Goal: Information Seeking & Learning: Learn about a topic

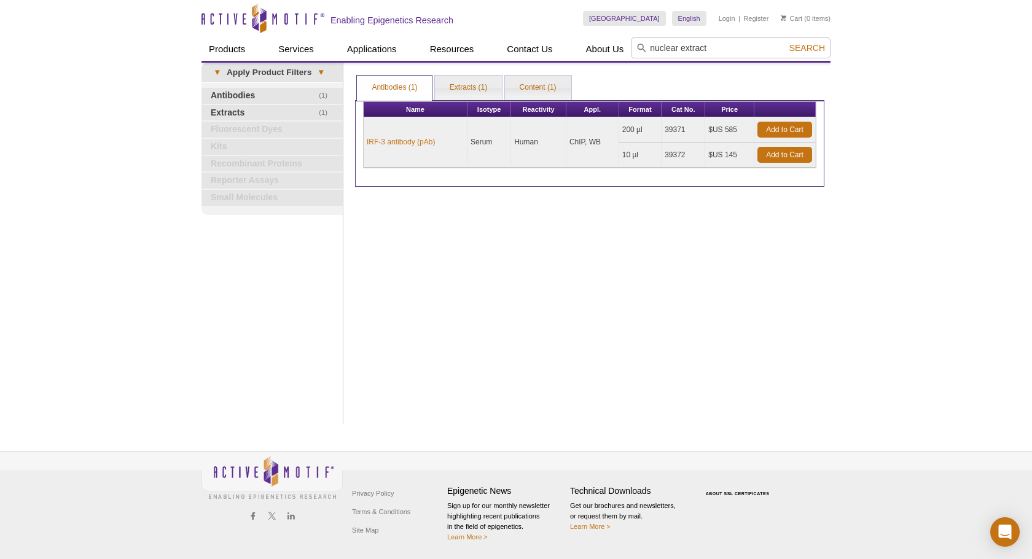
click at [683, 47] on input "nuclear extract" at bounding box center [731, 47] width 200 height 21
click at [748, 48] on input "nuclear extract" at bounding box center [731, 47] width 200 height 21
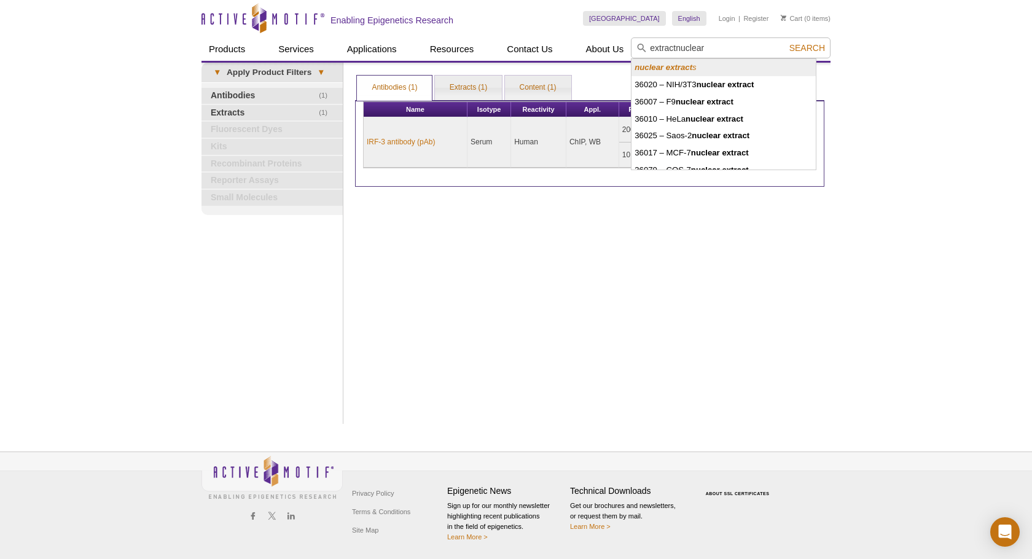
drag, startPoint x: 710, startPoint y: 44, endPoint x: 634, endPoint y: 45, distance: 76.2
click at [634, 45] on input "extractnuclear" at bounding box center [731, 47] width 200 height 21
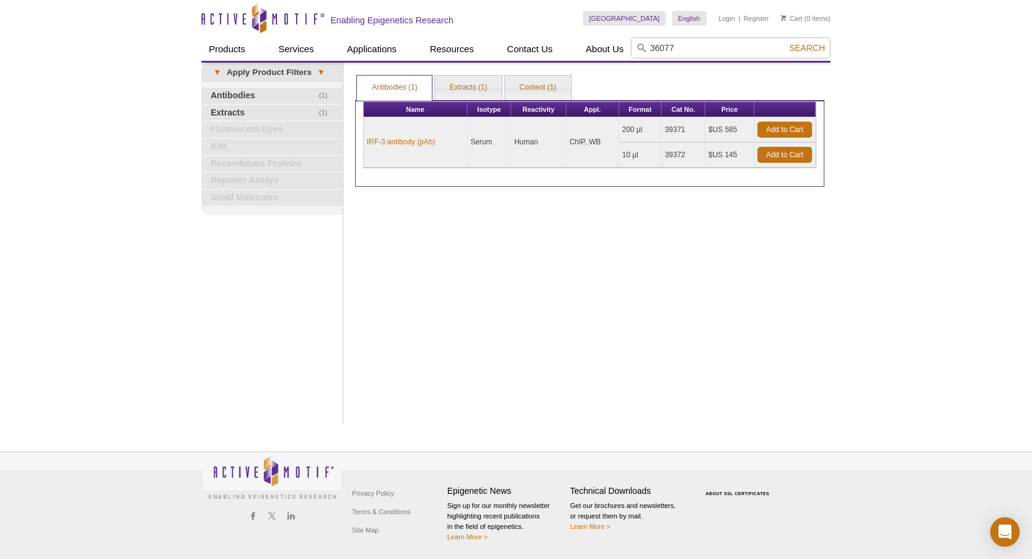
type input "36077"
click at [815, 50] on span "Search" at bounding box center [807, 48] width 36 height 10
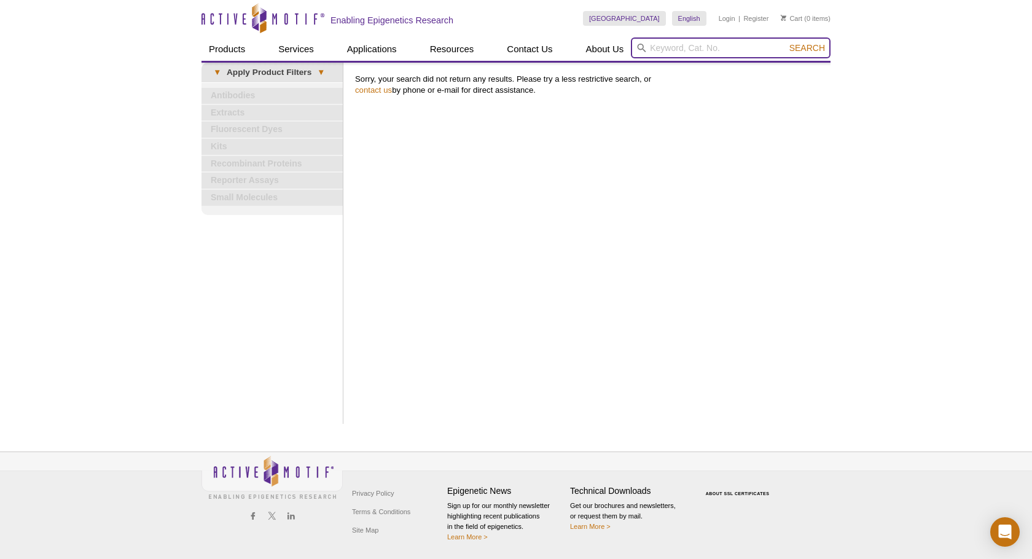
click at [676, 46] on input "search" at bounding box center [731, 47] width 200 height 21
type input "36077"
click at [796, 50] on span "Search" at bounding box center [807, 48] width 36 height 10
click at [663, 47] on input "search" at bounding box center [731, 47] width 200 height 21
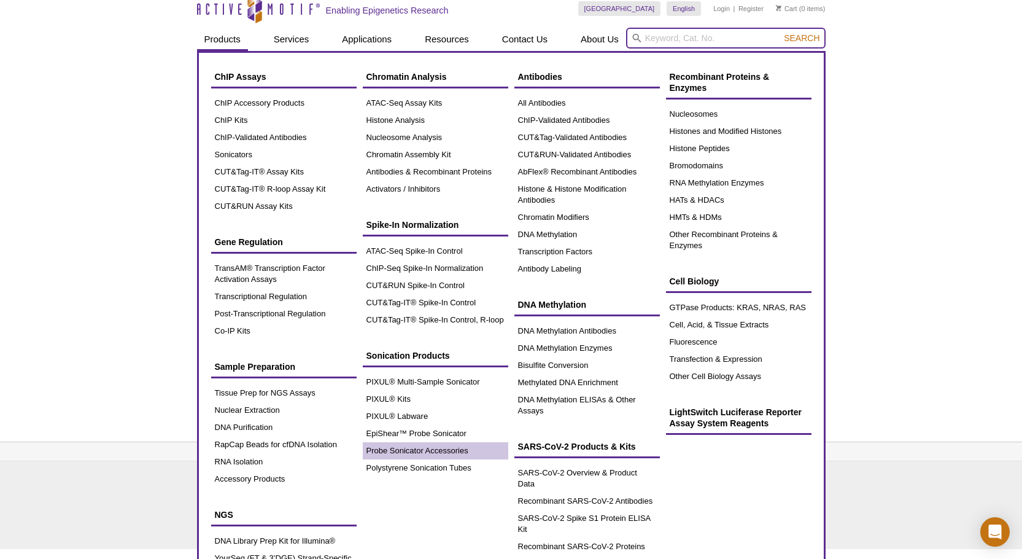
scroll to position [43, 0]
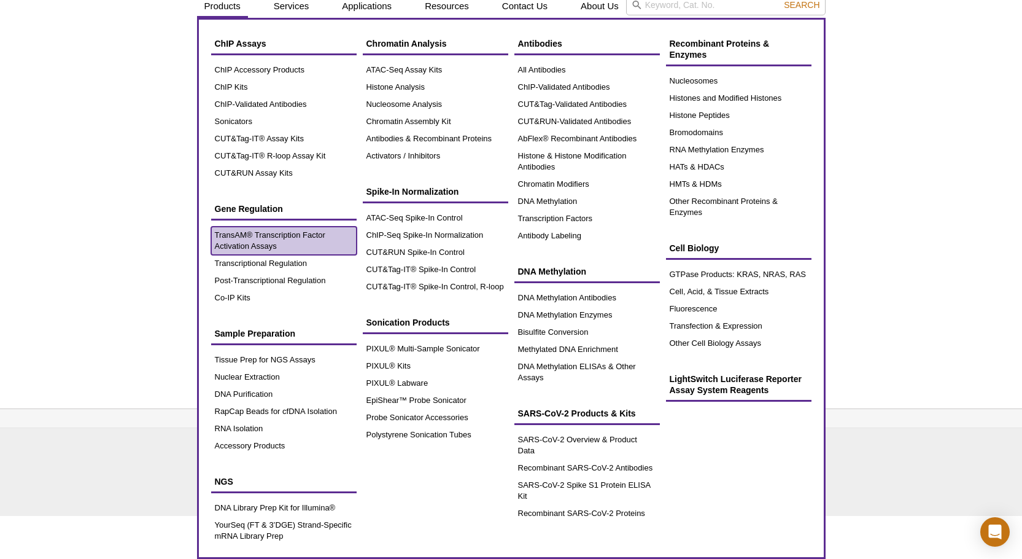
click at [282, 236] on link "TransAM® Transcription Factor Activation Assays" at bounding box center [284, 241] width 146 height 28
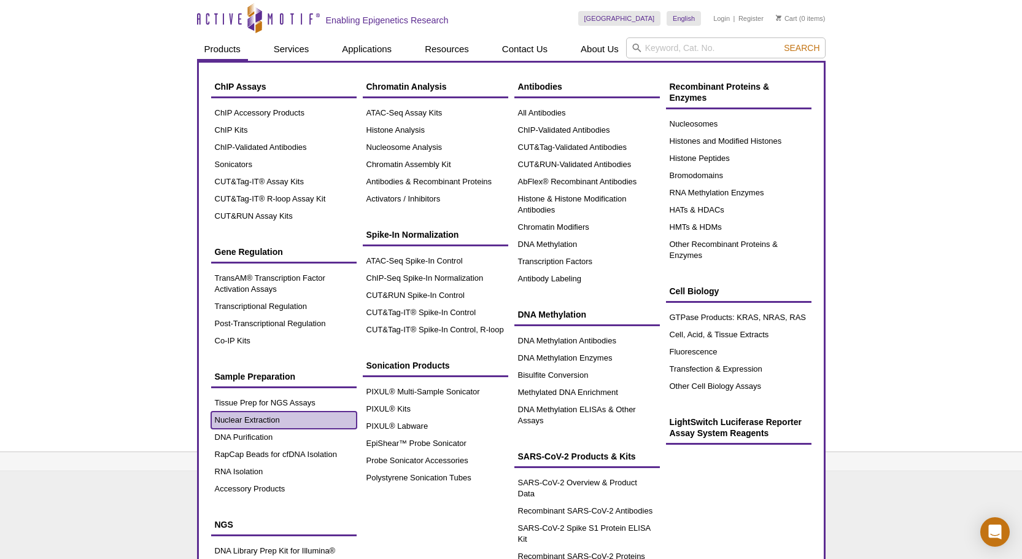
click at [268, 417] on link "Nuclear Extraction" at bounding box center [284, 419] width 146 height 17
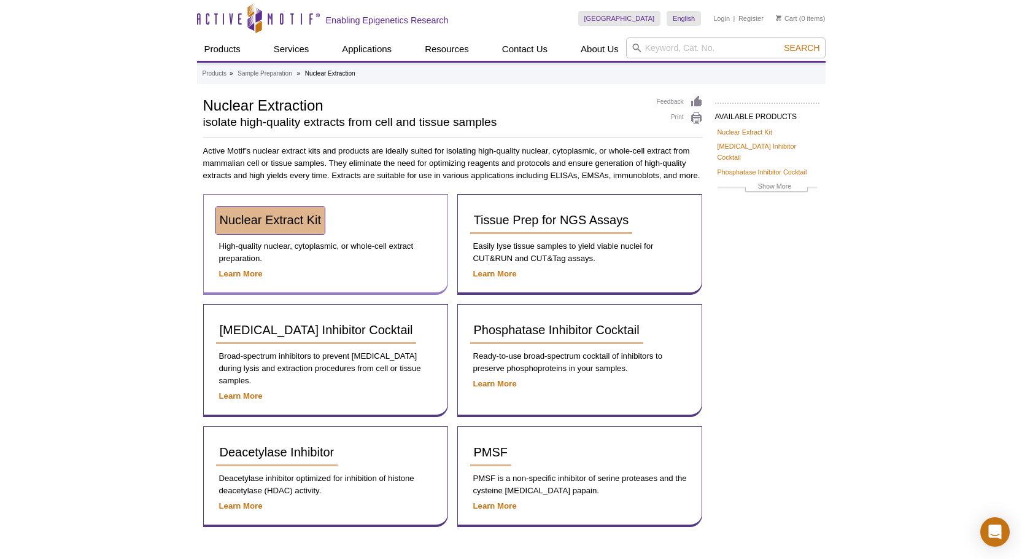
click at [246, 219] on span "Nuclear Extract Kit" at bounding box center [271, 220] width 102 height 14
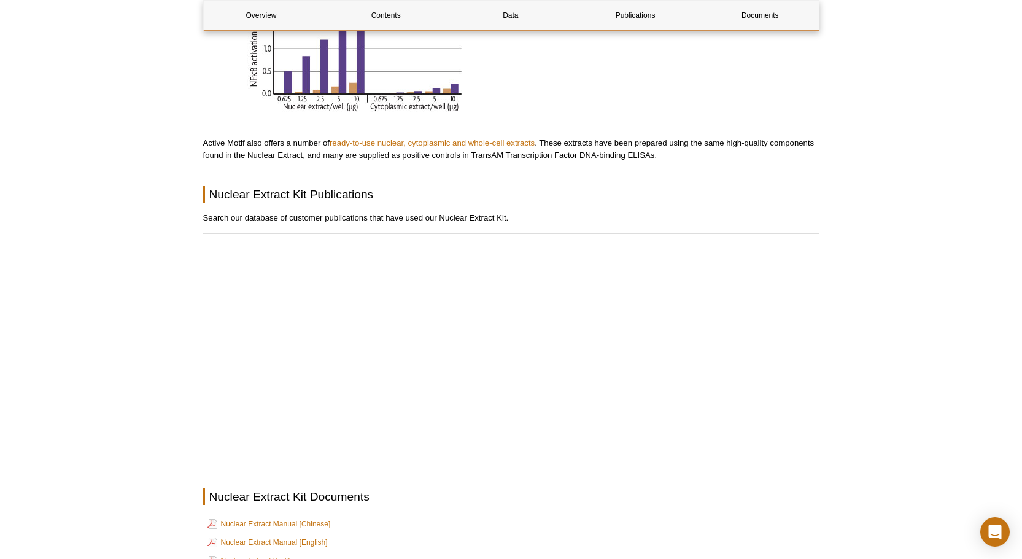
scroll to position [1413, 0]
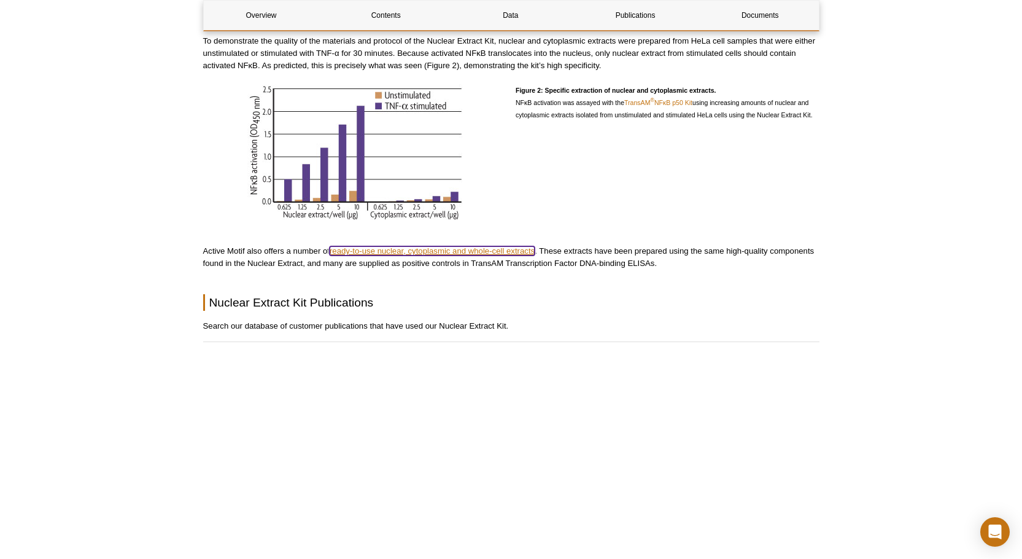
click at [355, 246] on link "ready-to-use nuclear, cytoplasmic and whole-cell extracts" at bounding box center [432, 250] width 205 height 9
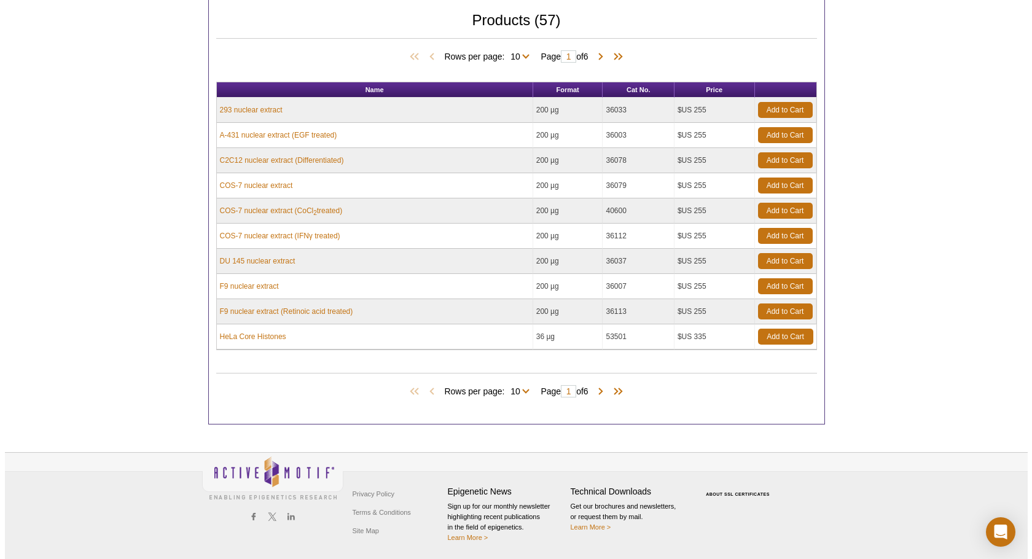
scroll to position [287, 0]
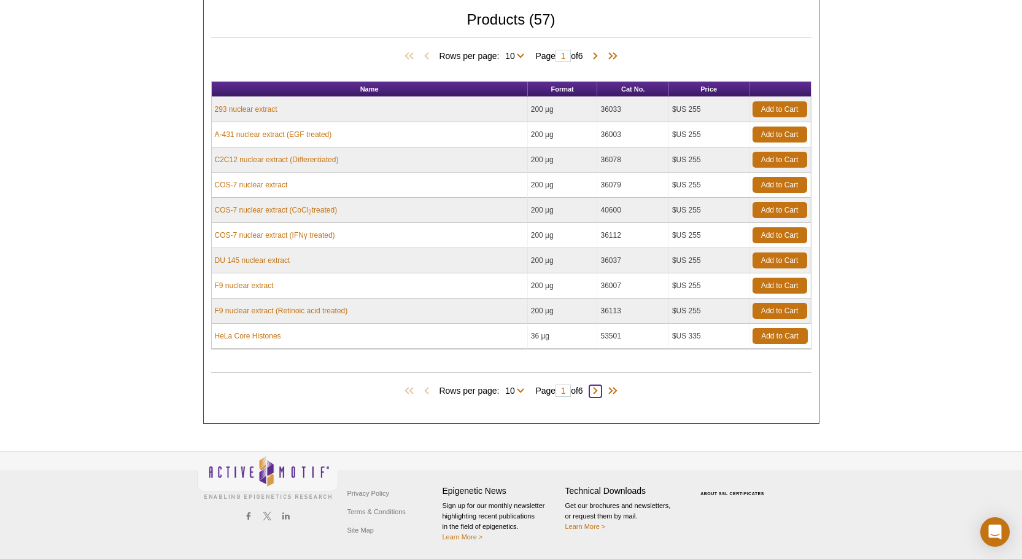
click at [596, 391] on span at bounding box center [595, 391] width 12 height 12
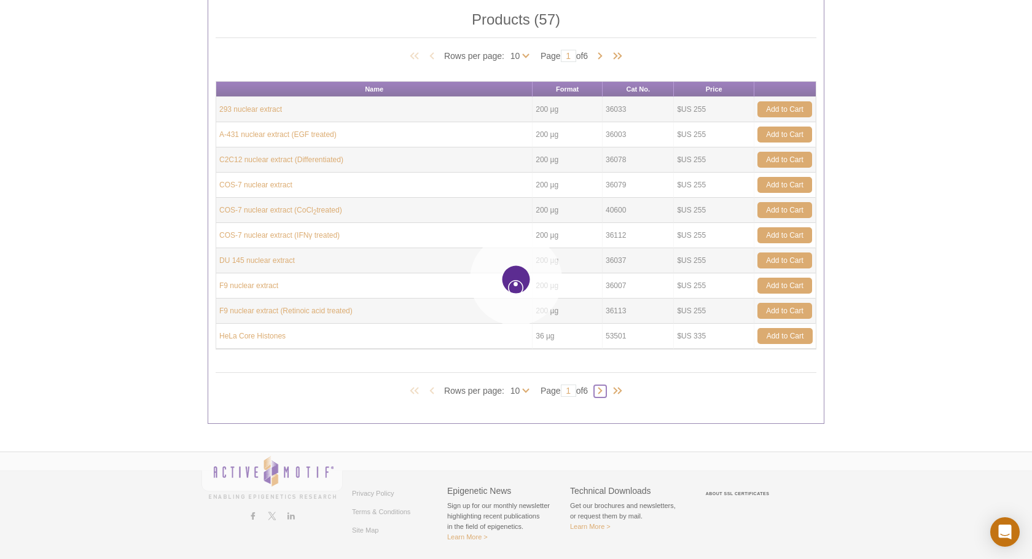
type input "2"
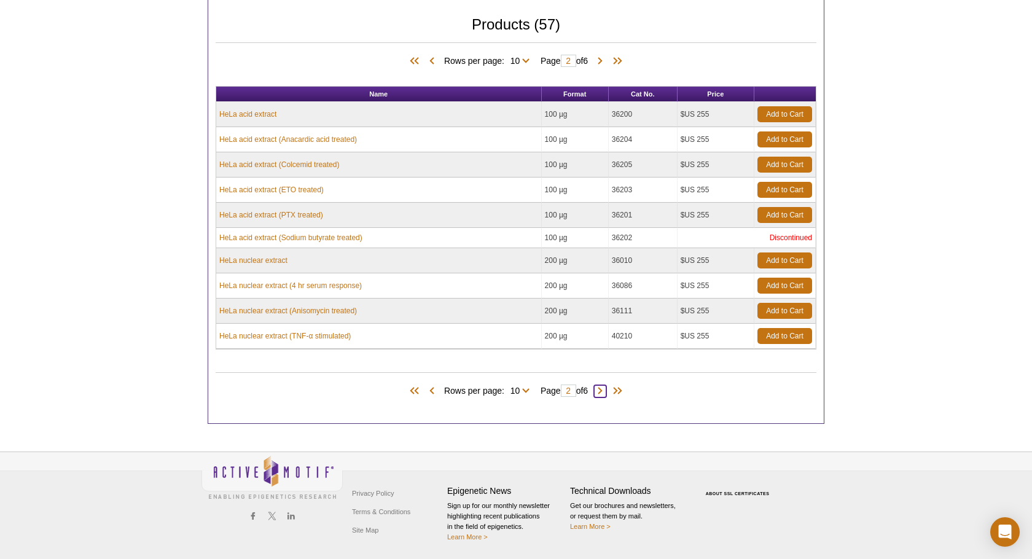
scroll to position [282, 0]
click at [601, 391] on span at bounding box center [595, 391] width 12 height 12
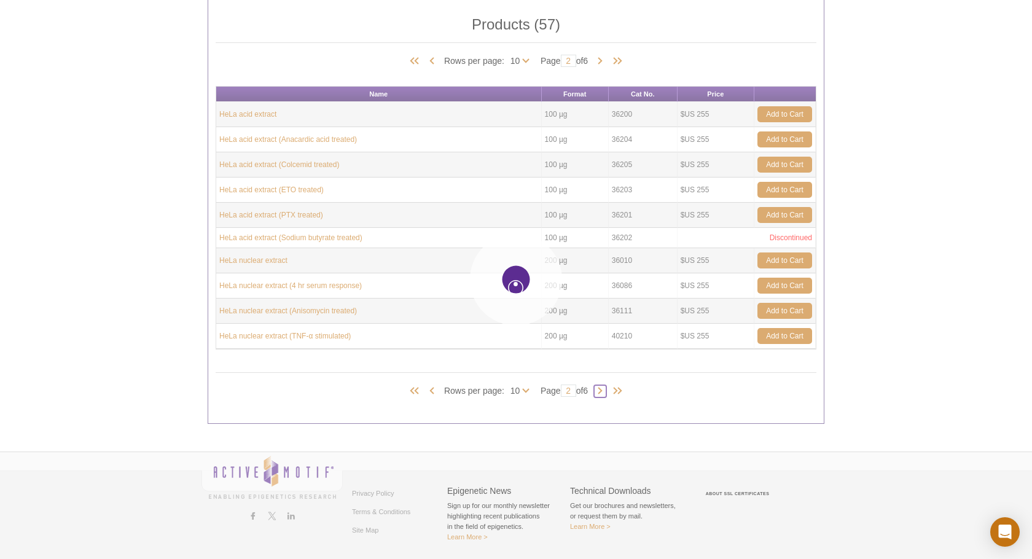
type input "3"
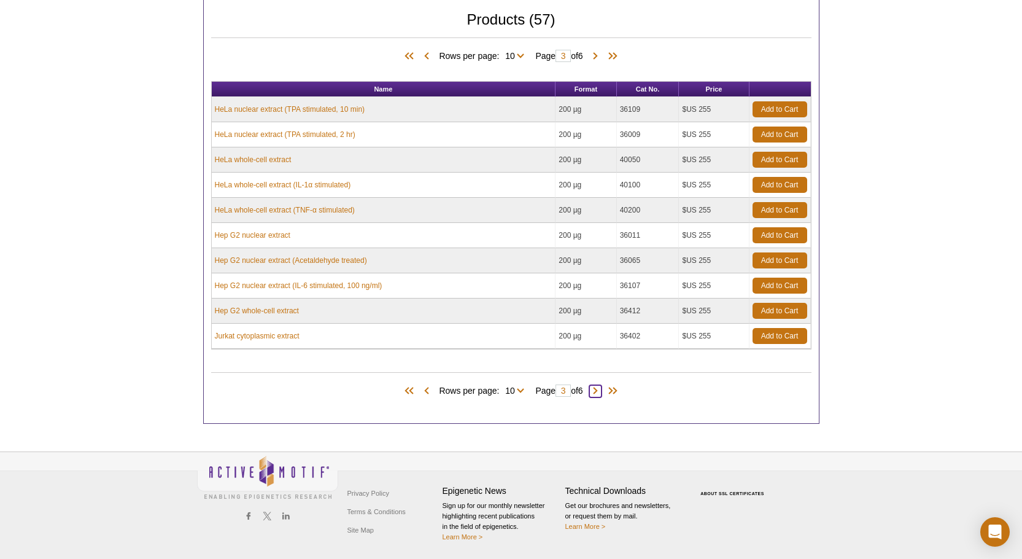
click at [601, 391] on span at bounding box center [595, 391] width 12 height 12
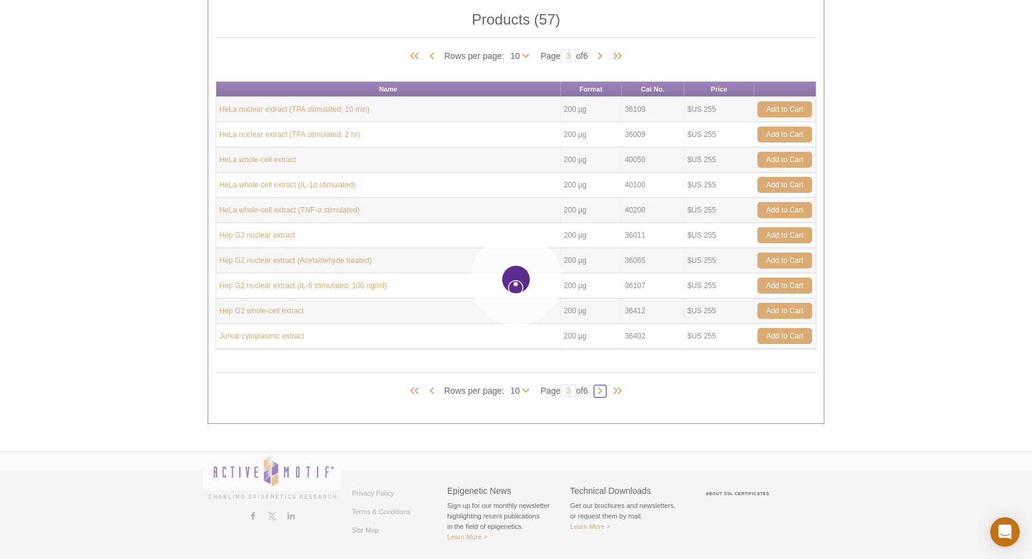
type input "4"
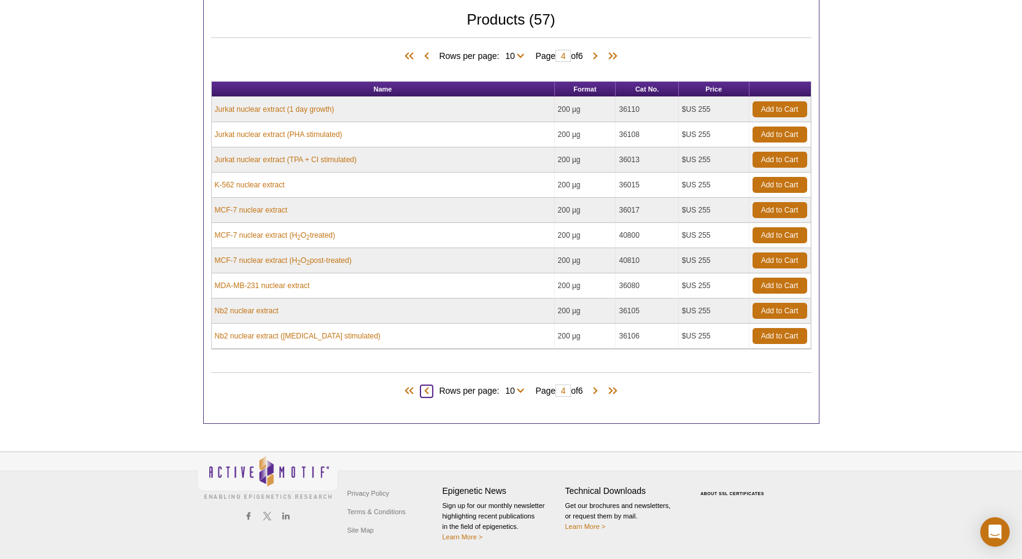
click at [422, 390] on span at bounding box center [427, 391] width 12 height 12
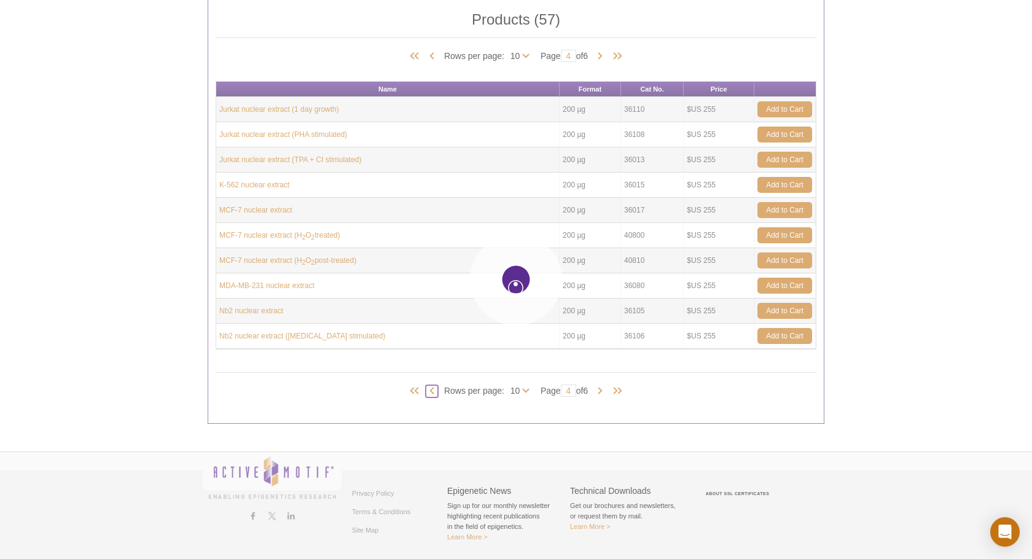
type input "3"
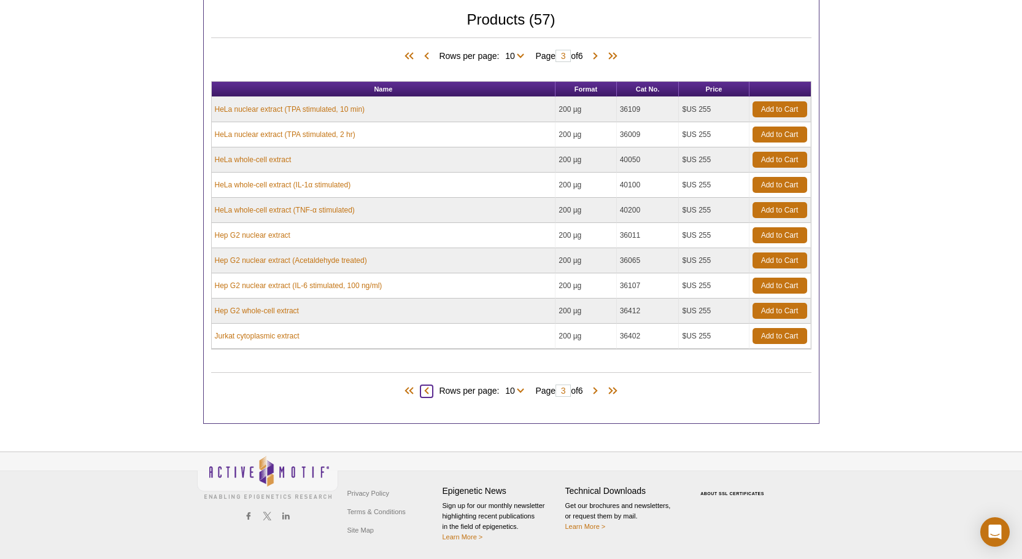
click at [422, 390] on span at bounding box center [427, 391] width 12 height 12
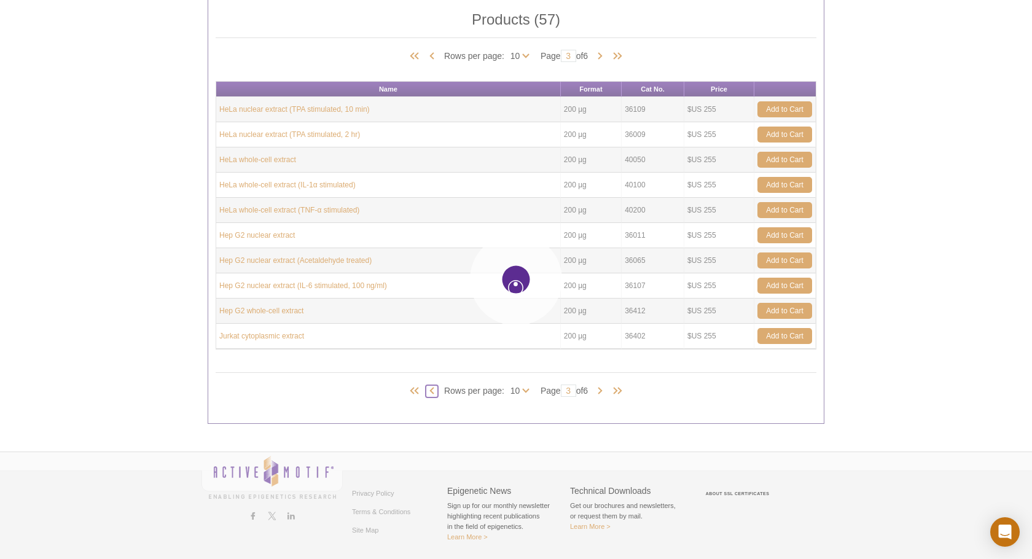
type input "2"
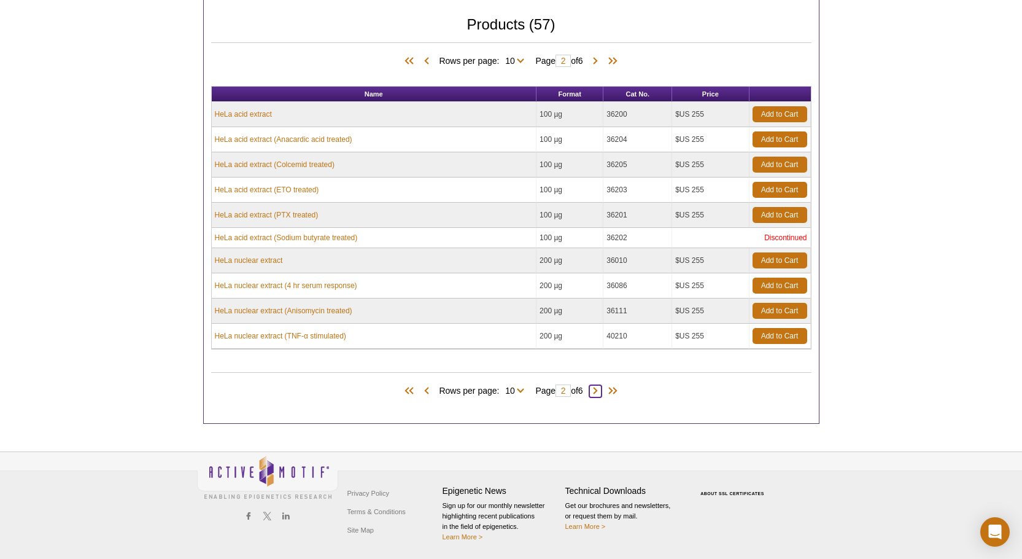
click at [597, 391] on span at bounding box center [595, 391] width 12 height 12
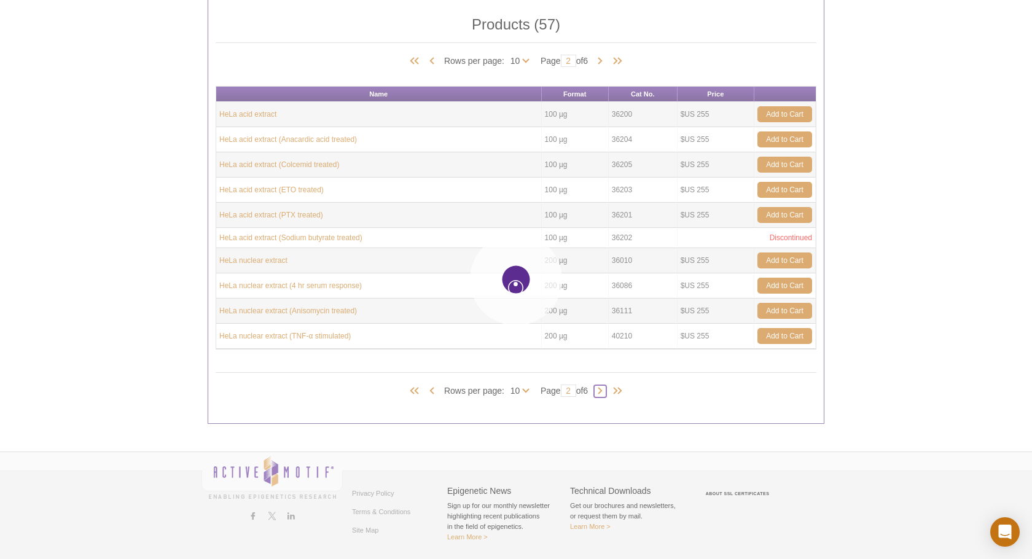
type input "3"
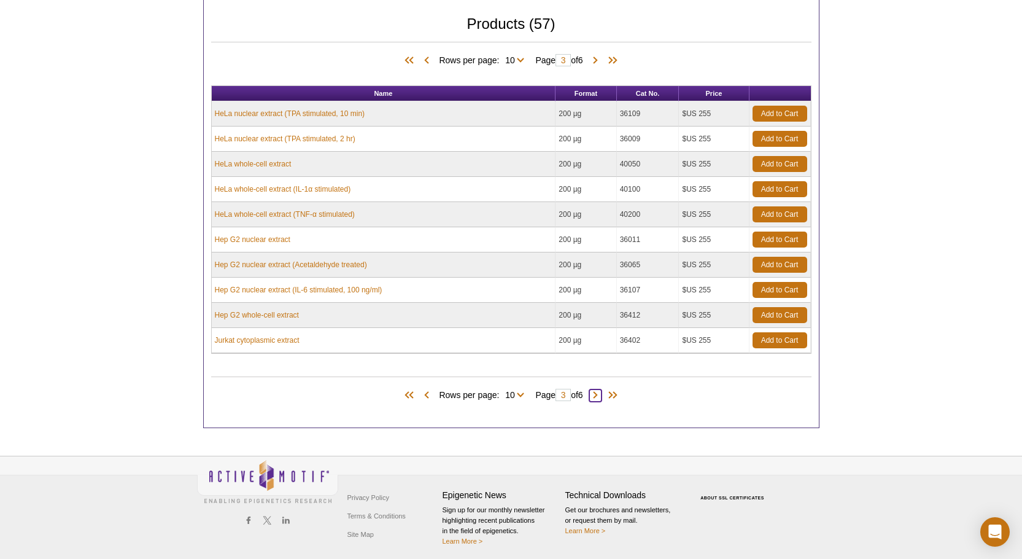
click at [597, 391] on span at bounding box center [595, 395] width 12 height 12
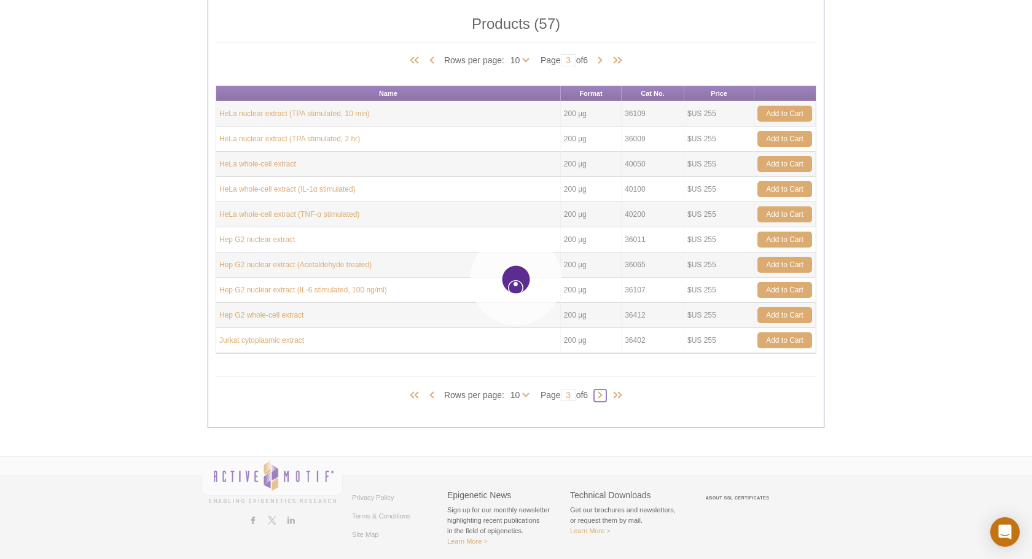
type input "4"
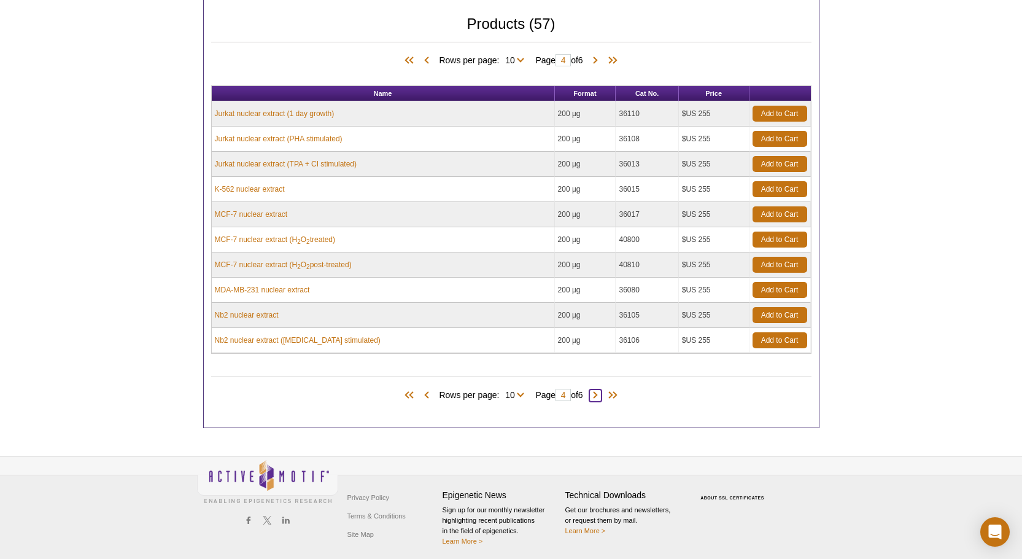
click at [597, 391] on span at bounding box center [595, 395] width 12 height 12
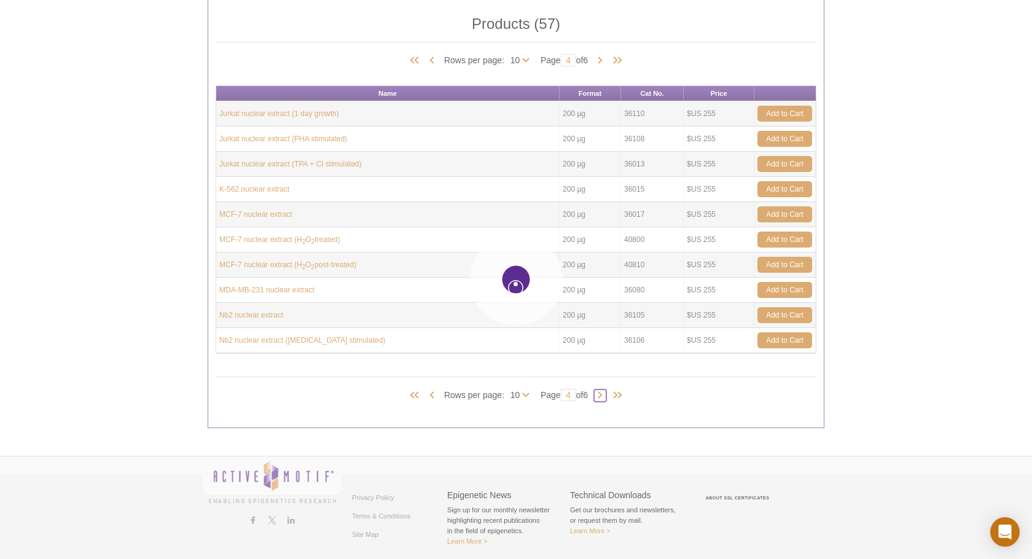
type input "5"
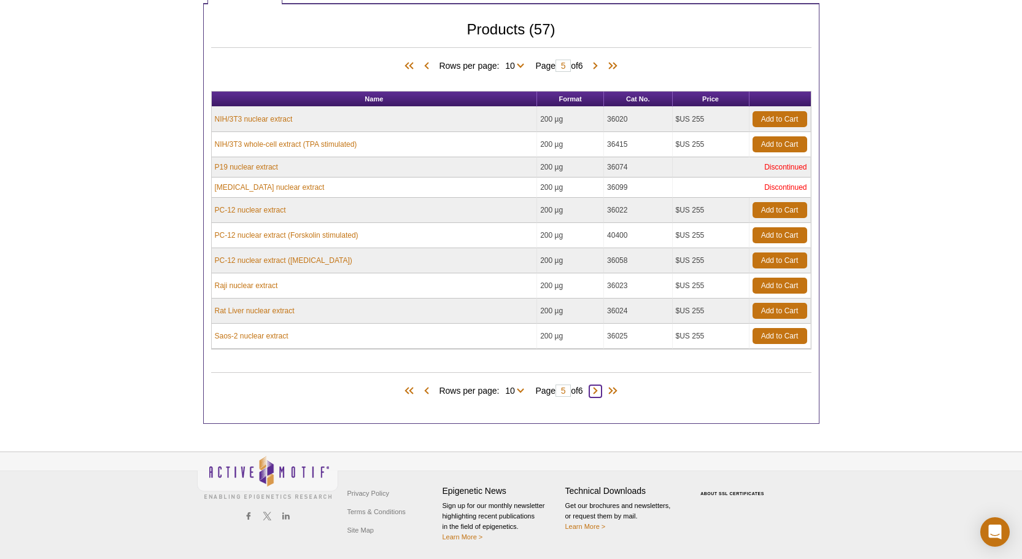
click at [597, 391] on span at bounding box center [595, 391] width 12 height 12
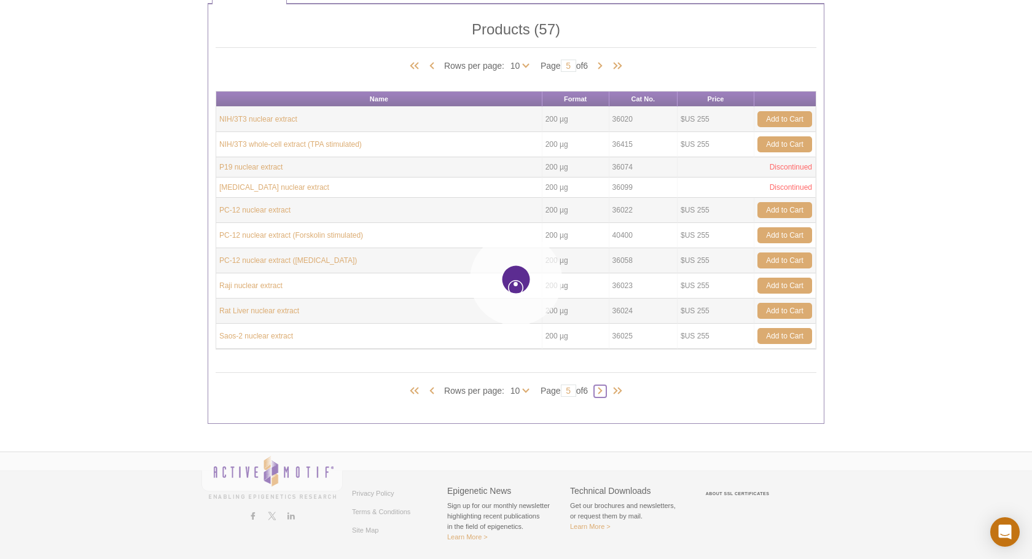
type input "6"
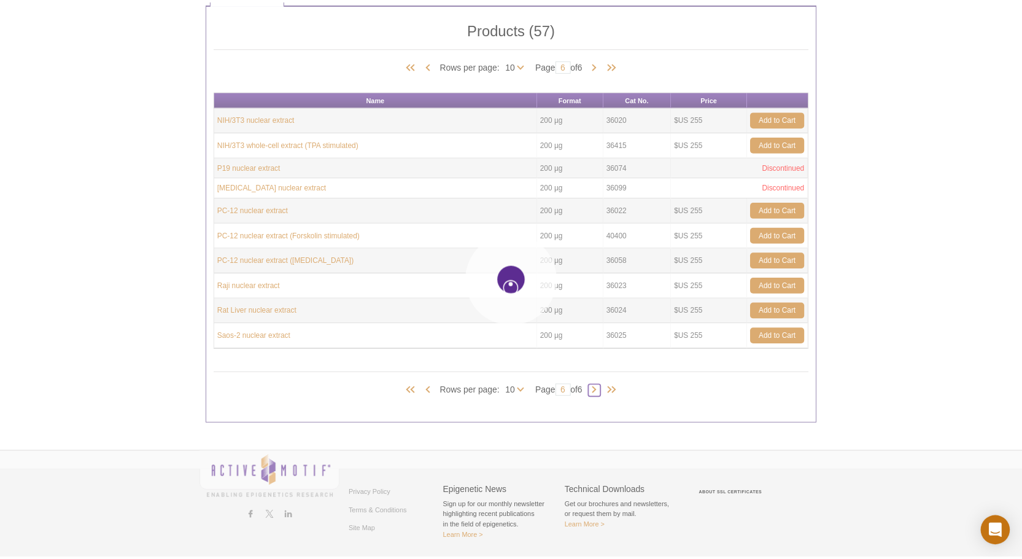
scroll to position [212, 0]
